Goal: Transaction & Acquisition: Purchase product/service

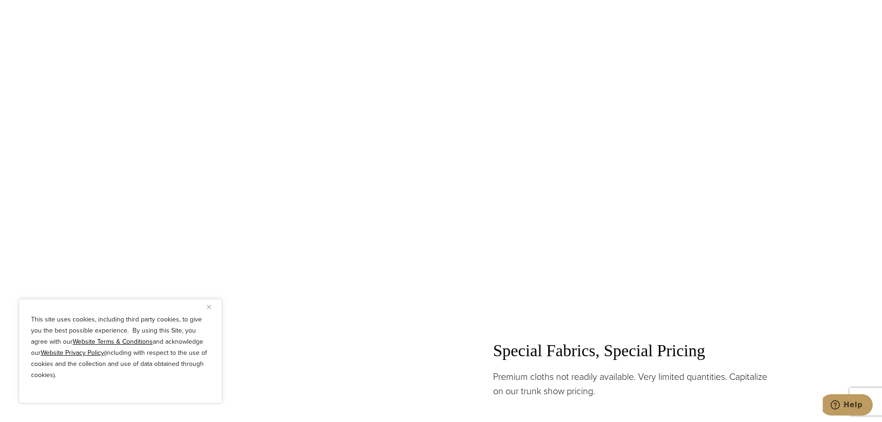
scroll to position [1250, 0]
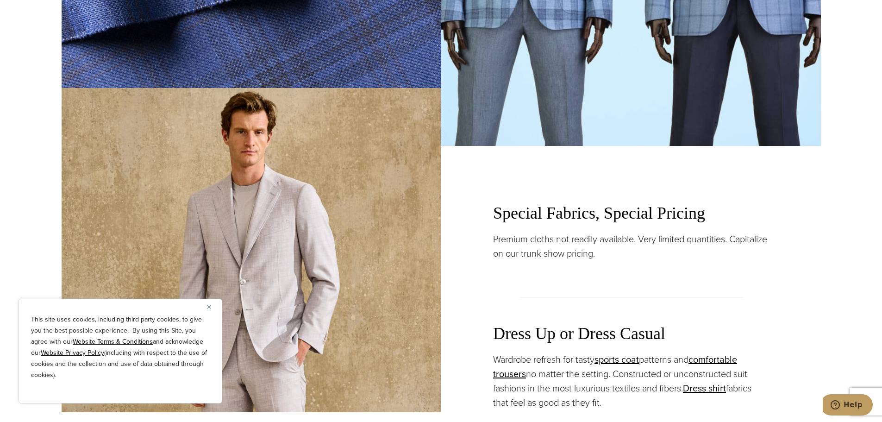
click at [214, 307] on button "Close" at bounding box center [212, 306] width 11 height 11
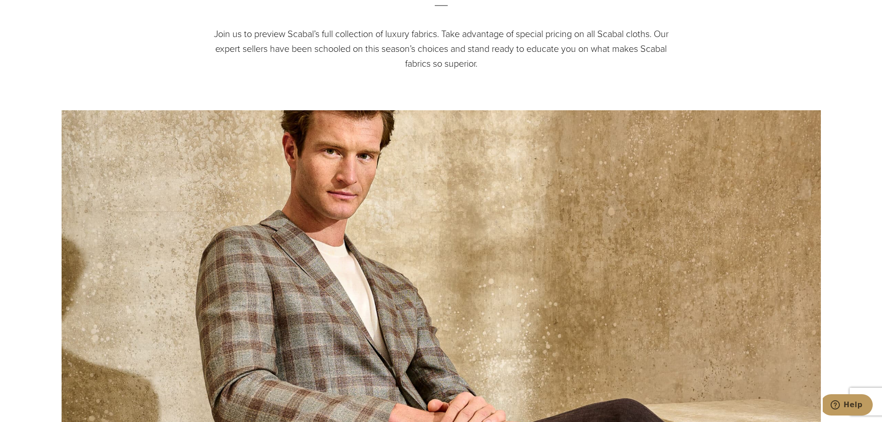
scroll to position [0, 0]
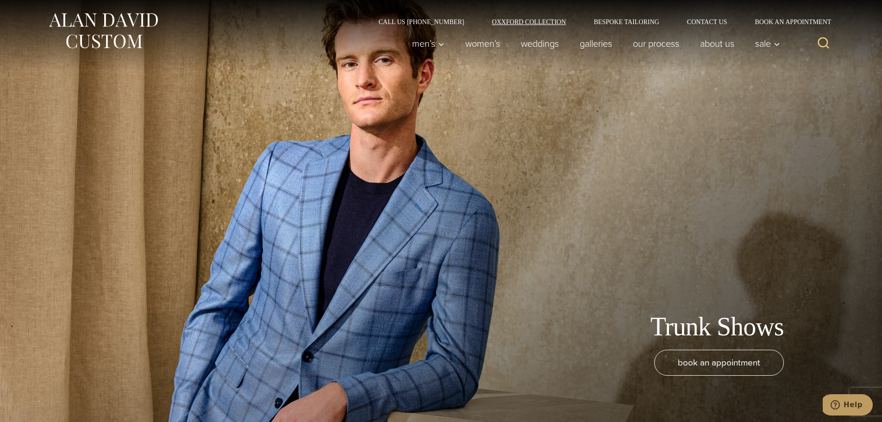
click at [534, 20] on link "Oxxford Collection" at bounding box center [529, 22] width 102 height 6
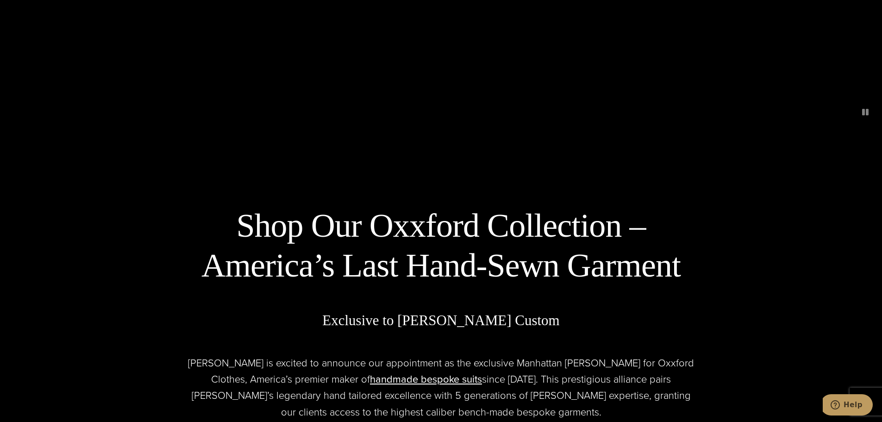
scroll to position [112, 0]
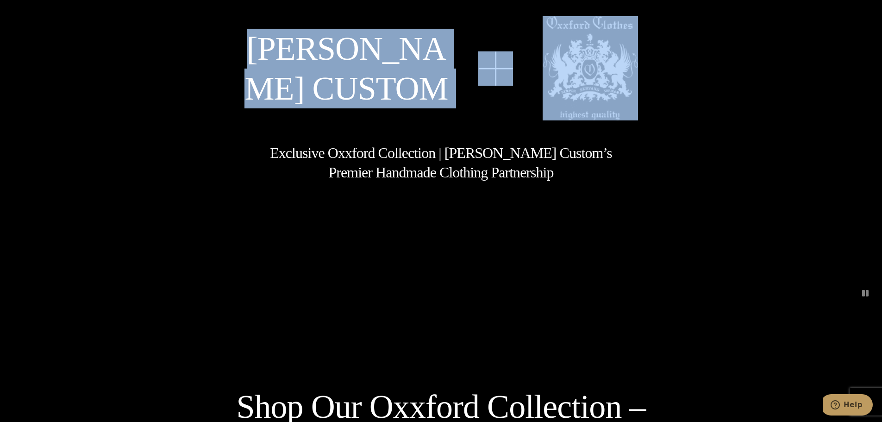
drag, startPoint x: 882, startPoint y: 58, endPoint x: 883, endPoint y: 44, distance: 14.0
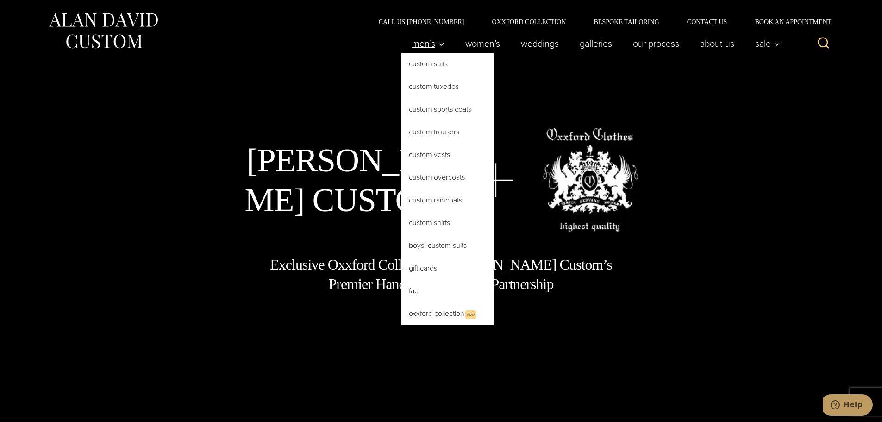
click at [429, 44] on span "Men’s" at bounding box center [428, 43] width 32 height 9
click at [427, 132] on link "Custom Trousers" at bounding box center [448, 132] width 93 height 22
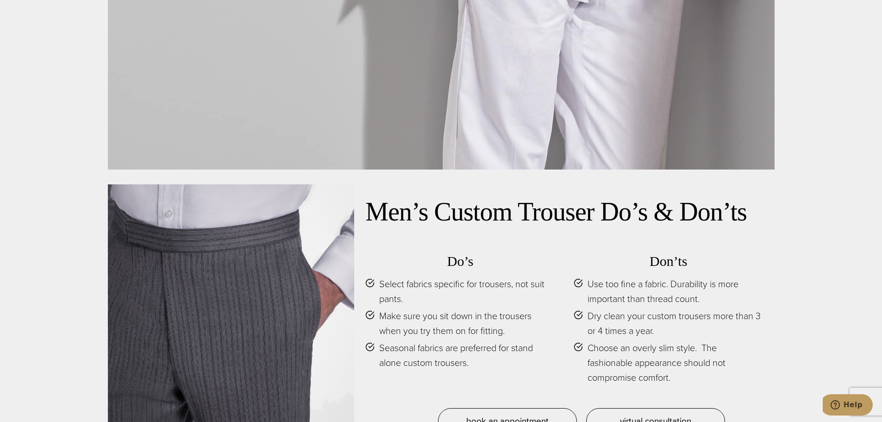
scroll to position [4261, 0]
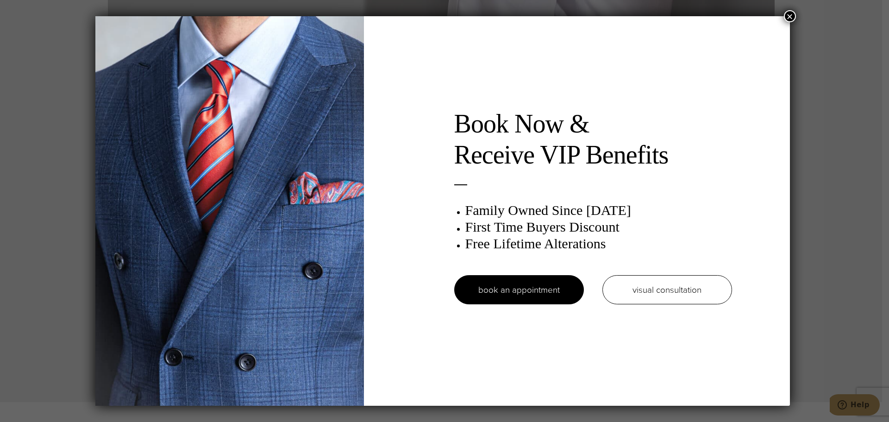
click at [795, 13] on button "×" at bounding box center [790, 16] width 12 height 12
